Goal: Task Accomplishment & Management: Complete application form

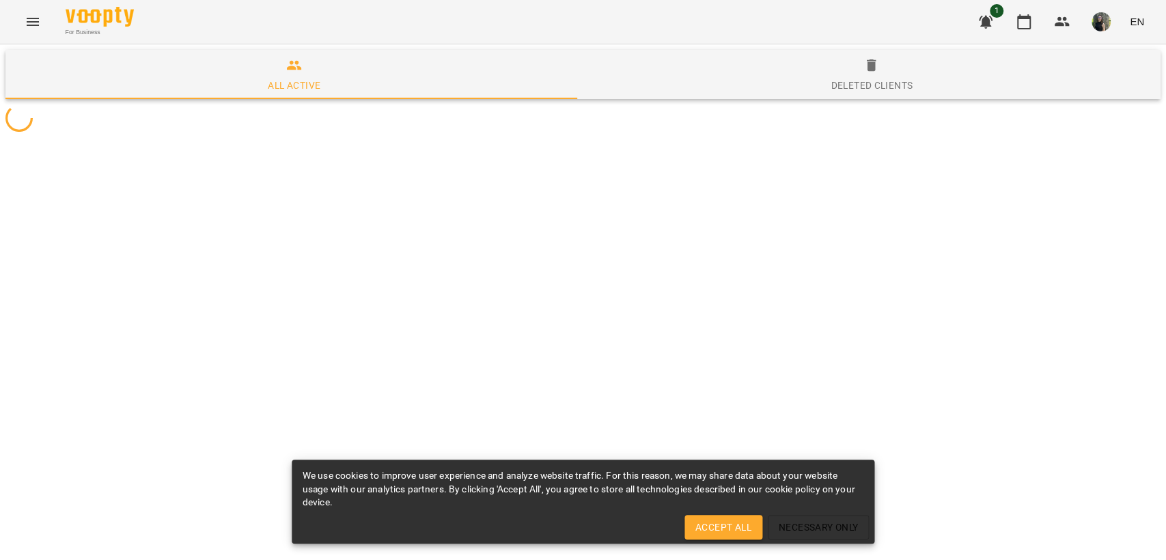
click at [1024, 19] on icon "button" at bounding box center [1024, 22] width 16 height 16
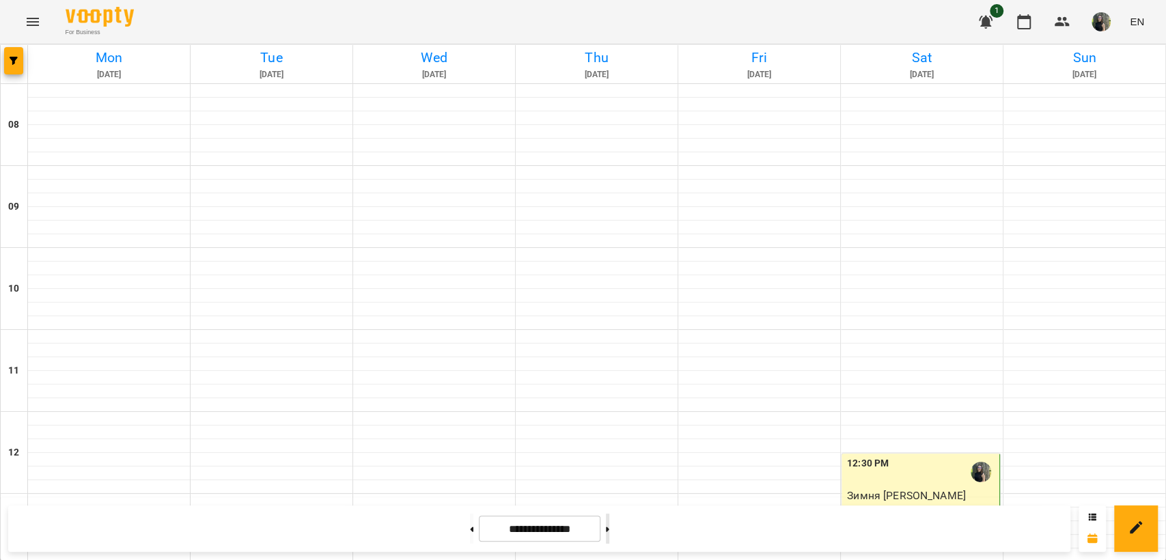
click at [609, 529] on button at bounding box center [607, 529] width 3 height 30
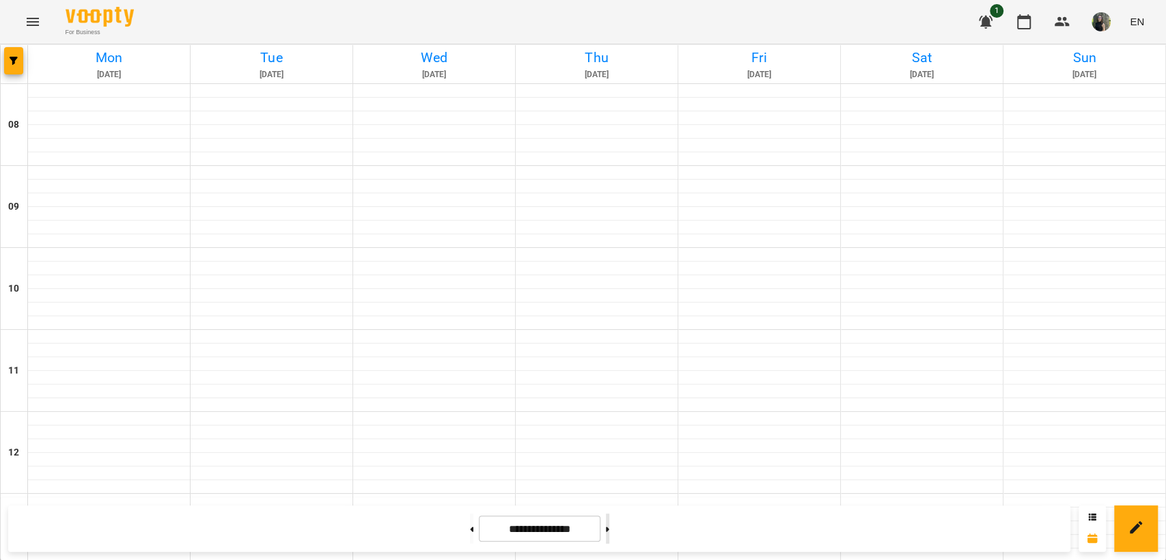
click at [609, 529] on button at bounding box center [607, 529] width 3 height 30
type input "**********"
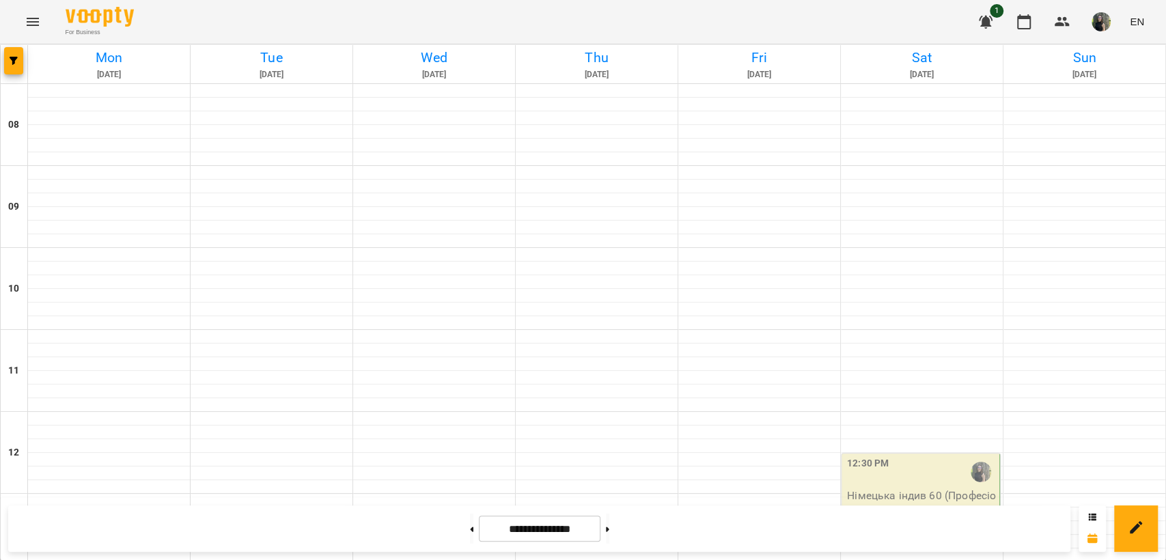
scroll to position [733, 0]
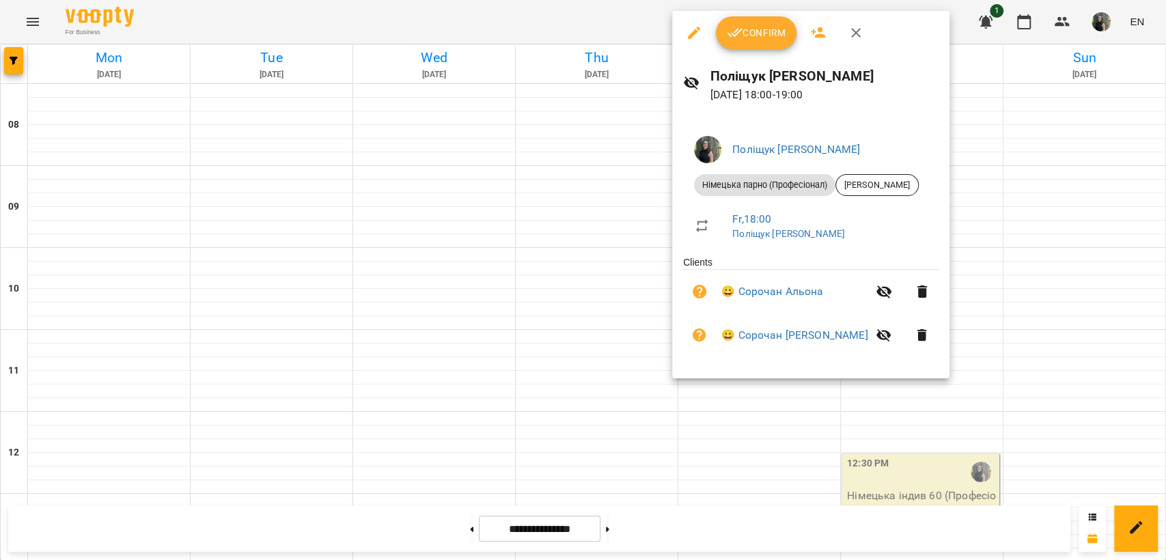
click at [757, 31] on span "Confirm" at bounding box center [756, 33] width 59 height 16
